Goal: Information Seeking & Learning: Learn about a topic

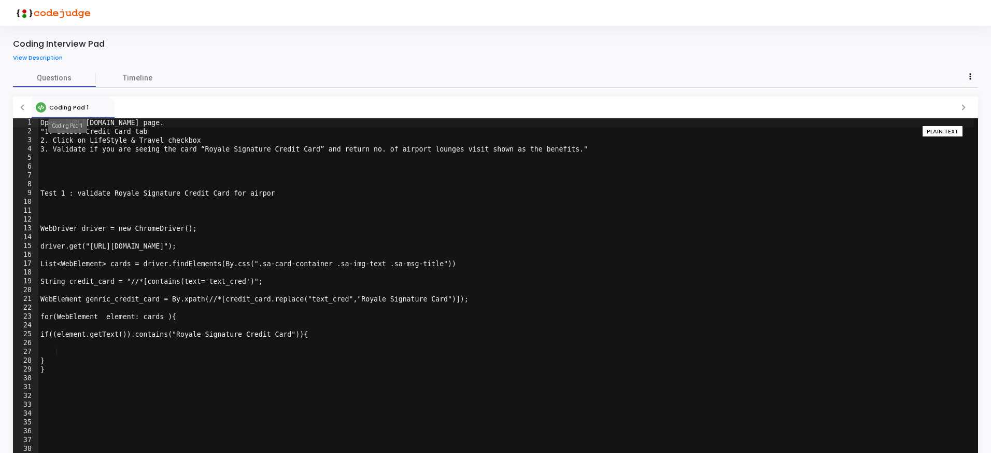
click at [73, 108] on span "Coding Pad 1" at bounding box center [68, 107] width 39 height 8
click at [138, 71] on link "Timeline" at bounding box center [137, 78] width 83 height 18
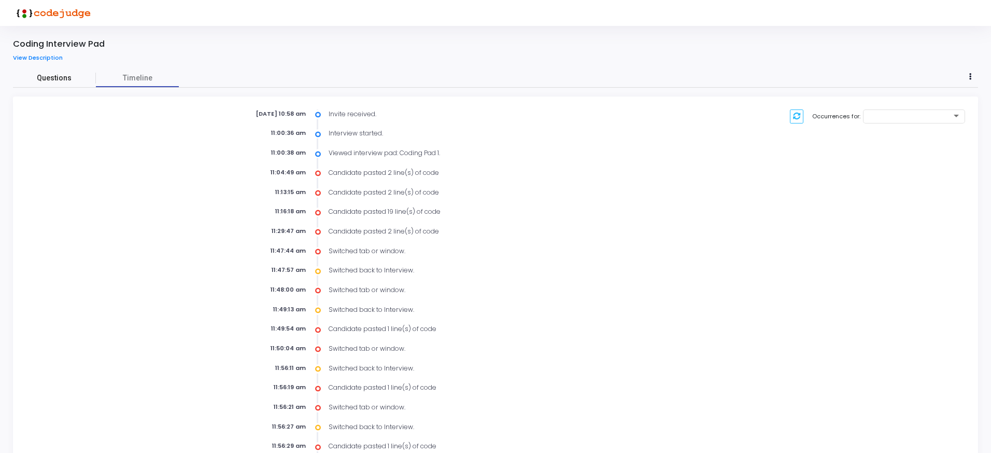
click at [52, 74] on span "Questions" at bounding box center [54, 78] width 83 height 11
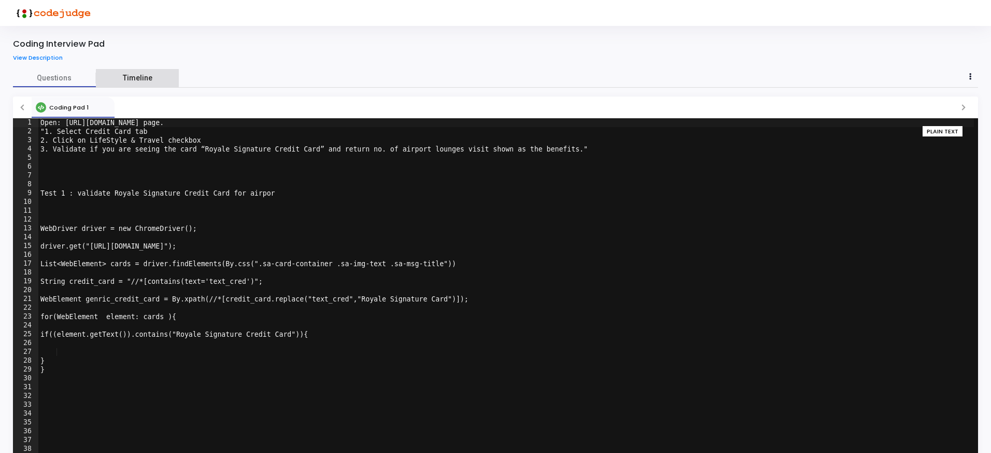
click at [137, 75] on span "Timeline" at bounding box center [138, 78] width 30 height 11
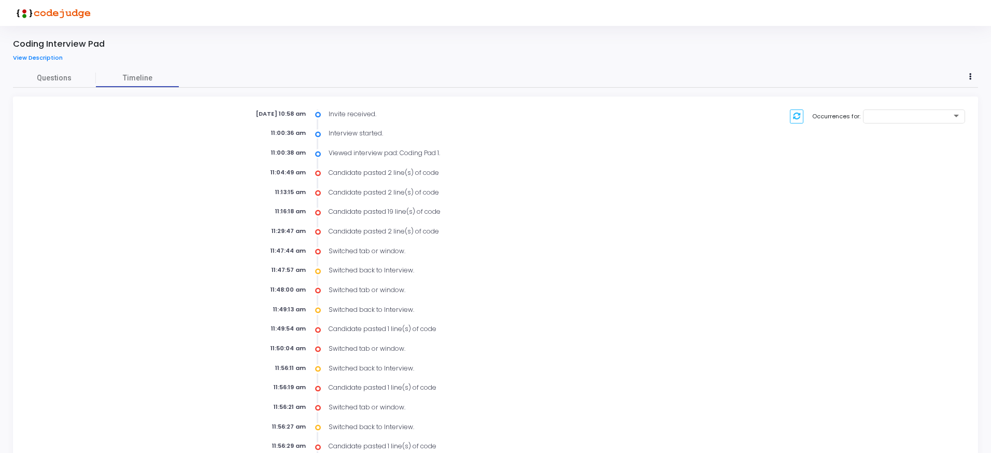
click at [396, 172] on div "Candidate pasted 2 line(s) of code" at bounding box center [486, 172] width 326 height 9
click at [401, 155] on div "Viewed interview pad: Coding Pad 1." at bounding box center [486, 152] width 326 height 9
click at [335, 153] on div "Viewed interview pad: Coding Pad 1." at bounding box center [486, 152] width 326 height 9
click at [346, 135] on div "Interview started." at bounding box center [486, 133] width 326 height 9
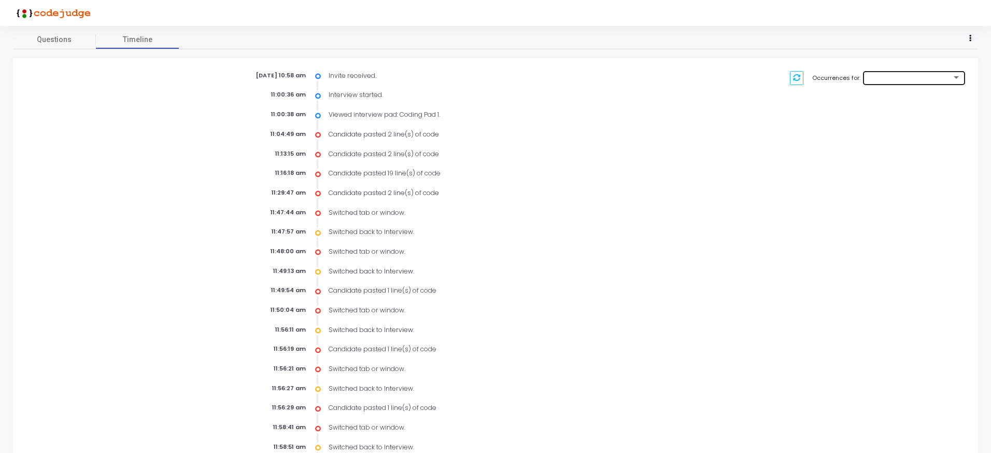
scroll to position [39, 0]
click at [902, 81] on div at bounding box center [914, 79] width 93 height 6
click at [916, 94] on span "Switched back to Interview." at bounding box center [908, 96] width 78 height 17
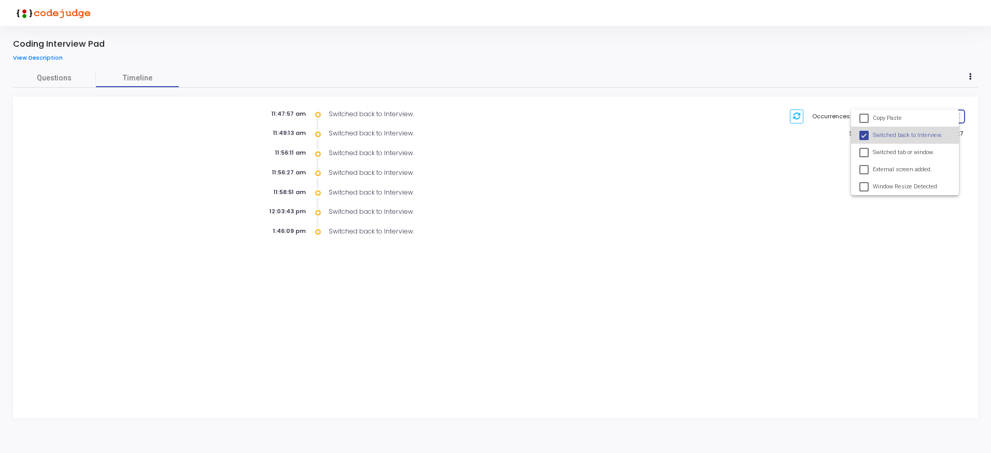
scroll to position [0, 0]
click at [340, 116] on div at bounding box center [498, 226] width 996 height 453
click at [297, 116] on div "11:47:57 am" at bounding box center [250, 113] width 135 height 9
click at [316, 114] on icon at bounding box center [319, 114] width 6 height 10
click at [323, 114] on div at bounding box center [318, 114] width 9 height 9
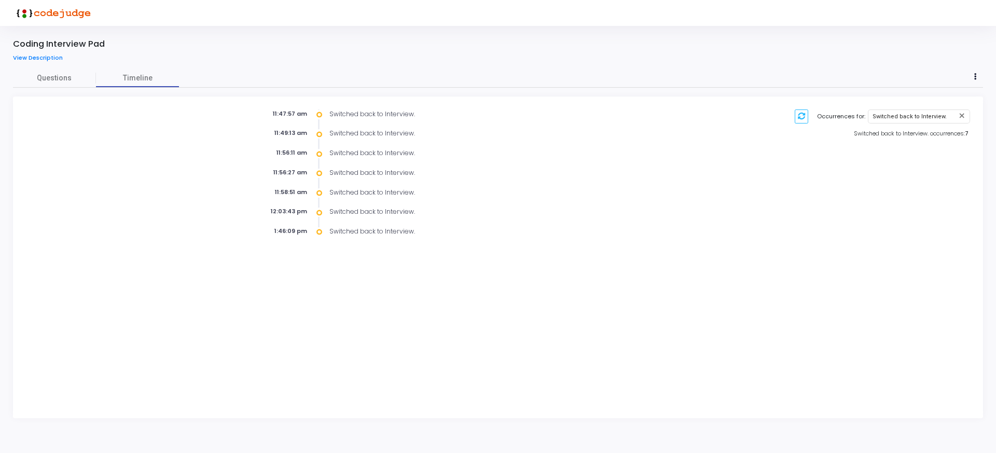
click at [324, 114] on div "Switched back to Interview." at bounding box center [488, 113] width 328 height 9
drag, startPoint x: 324, startPoint y: 114, endPoint x: 248, endPoint y: 99, distance: 77.1
click at [325, 114] on div "Switched back to Interview." at bounding box center [488, 113] width 328 height 9
drag, startPoint x: 69, startPoint y: 83, endPoint x: 64, endPoint y: 81, distance: 5.8
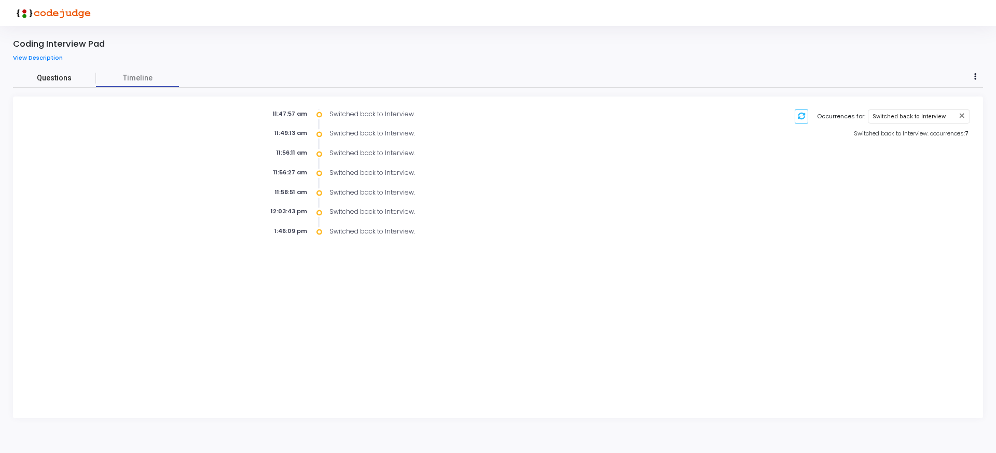
click at [69, 83] on link "Questions" at bounding box center [54, 78] width 83 height 18
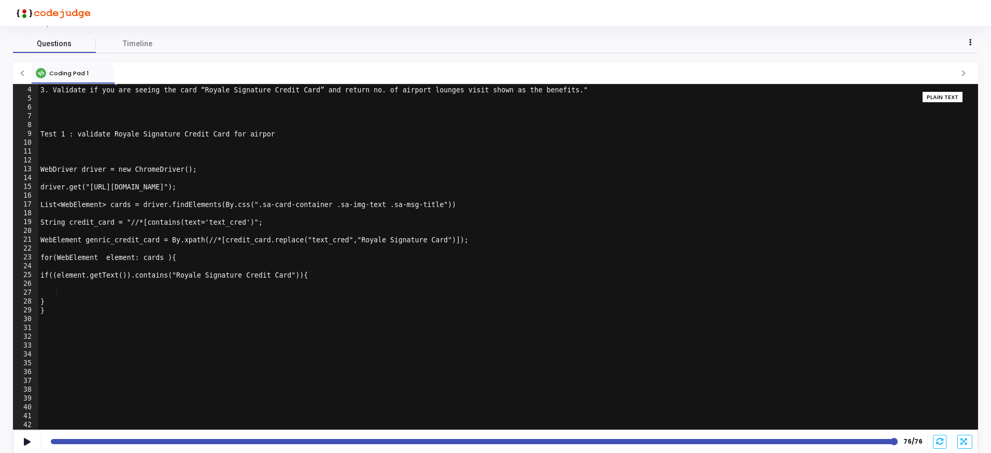
scroll to position [35, 0]
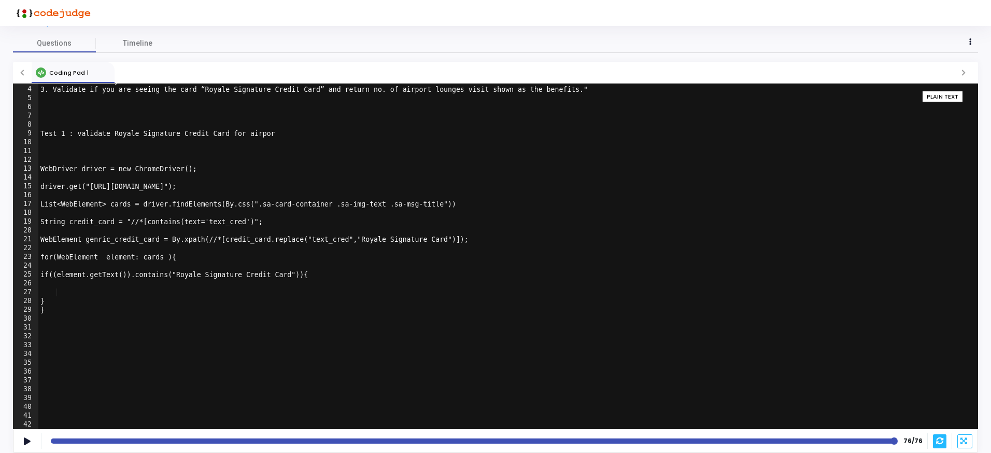
click at [942, 444] on icon at bounding box center [940, 440] width 7 height 7
type textarea "driver.get("[URL][DOMAIN_NAME]");"
drag, startPoint x: 303, startPoint y: 185, endPoint x: 89, endPoint y: 185, distance: 213.6
click at [89, 185] on div "2. Click on LifeStyle & Travel checkbox 3. Validate if you are seeing the card …" at bounding box center [506, 257] width 936 height 363
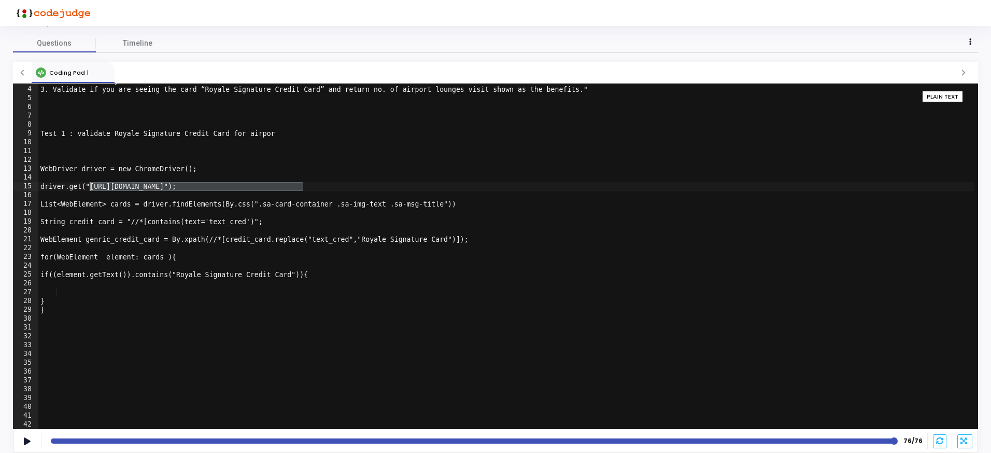
click at [249, 215] on div "2. Click on LifeStyle & Travel checkbox 3. Validate if you are seeing the card …" at bounding box center [506, 257] width 936 height 363
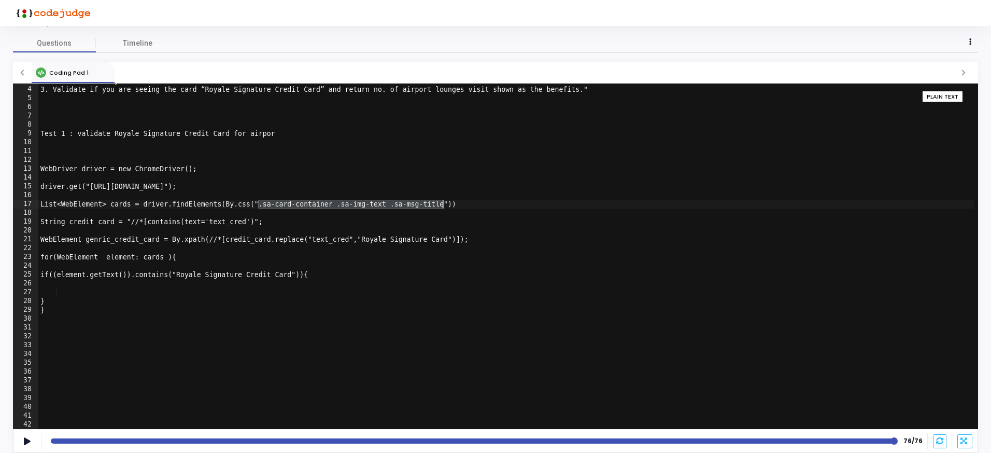
drag, startPoint x: 258, startPoint y: 204, endPoint x: 442, endPoint y: 202, distance: 184.6
click at [442, 202] on div "2. Click on LifeStyle & Travel checkbox 3. Validate if you are seeing the card …" at bounding box center [506, 257] width 936 height 363
click at [332, 236] on div "2. Click on LifeStyle & Travel checkbox 3. Validate if you are seeing the card …" at bounding box center [506, 257] width 936 height 363
drag, startPoint x: 274, startPoint y: 221, endPoint x: 106, endPoint y: 223, distance: 168.0
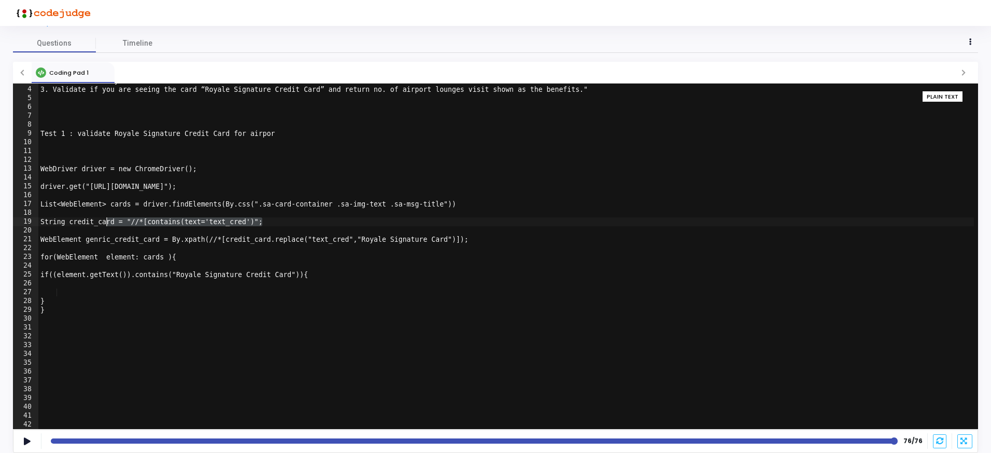
click at [106, 223] on div "2. Click on LifeStyle & Travel checkbox 3. Validate if you are seeing the card …" at bounding box center [506, 257] width 936 height 363
type textarea "String credit_card = "//*[contains(text='text_cred')";"
click at [143, 223] on div "2. Click on LifeStyle & Travel checkbox 3. Validate if you are seeing the card …" at bounding box center [506, 257] width 936 height 363
click at [228, 223] on div "2. Click on LifeStyle & Travel checkbox 3. Validate if you are seeing the card …" at bounding box center [506, 257] width 936 height 363
